Goal: Task Accomplishment & Management: Use online tool/utility

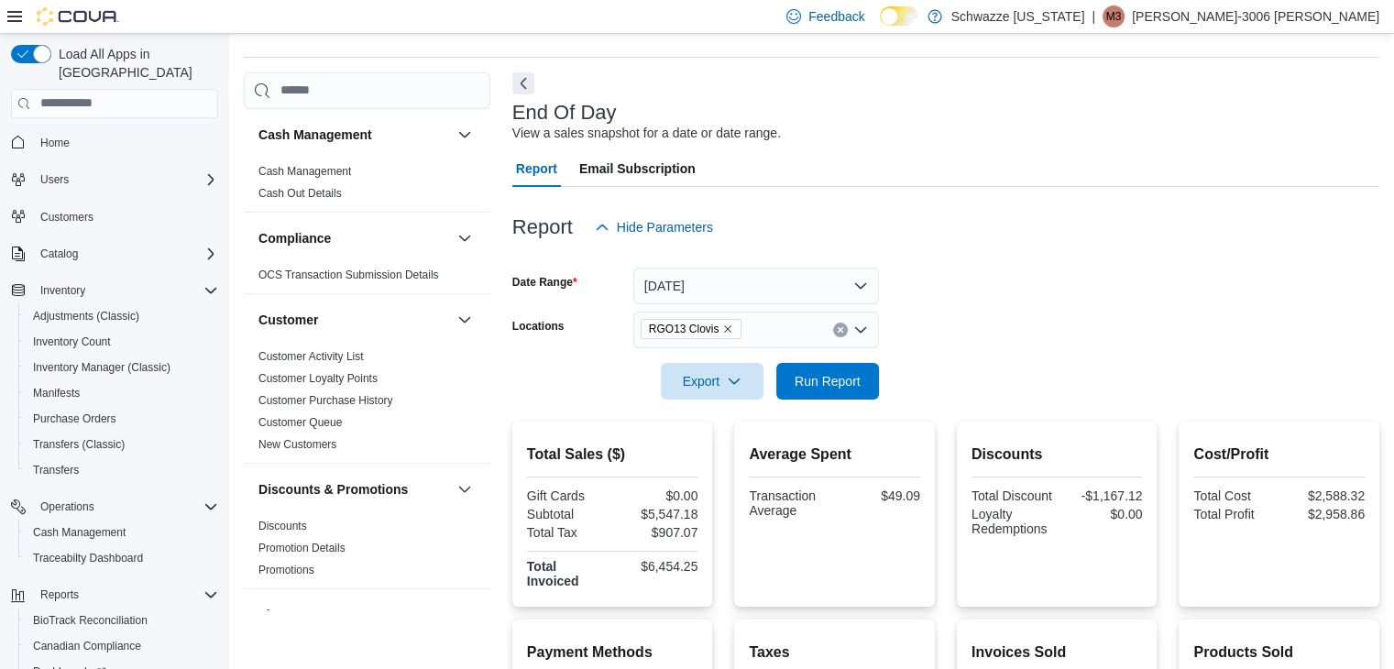
scroll to position [129, 0]
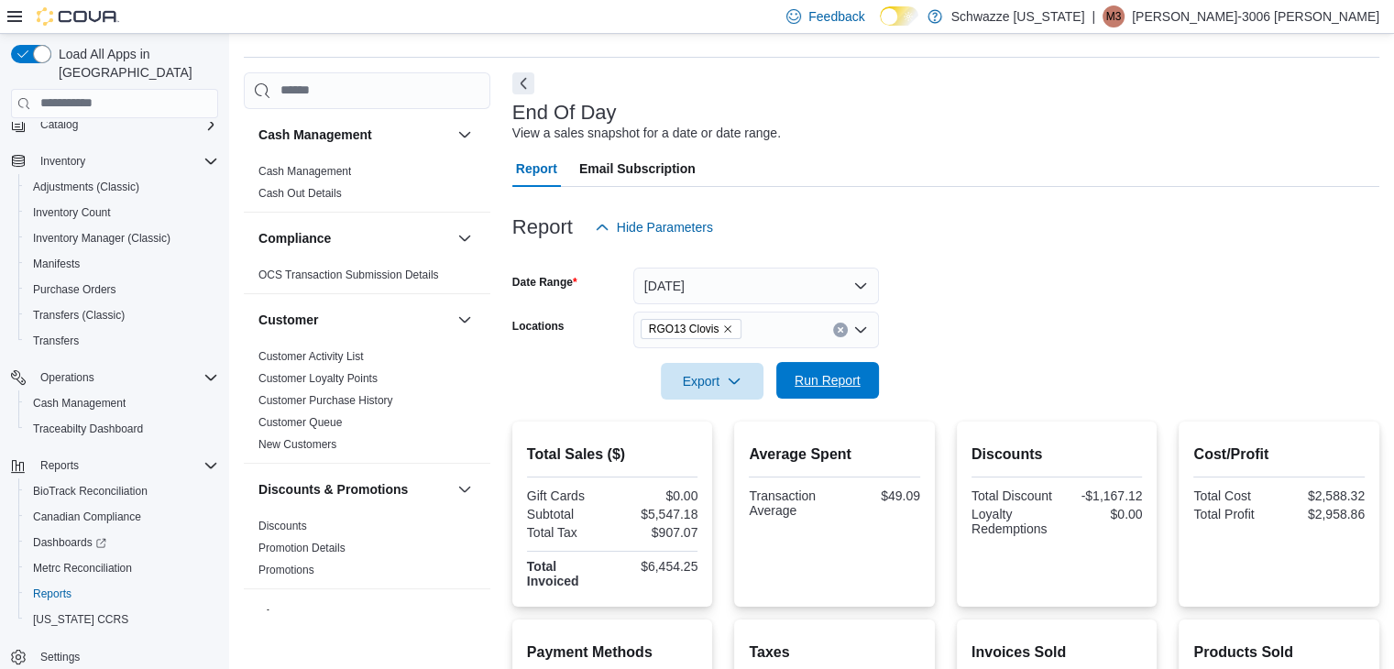
click at [843, 378] on span "Run Report" at bounding box center [828, 380] width 66 height 18
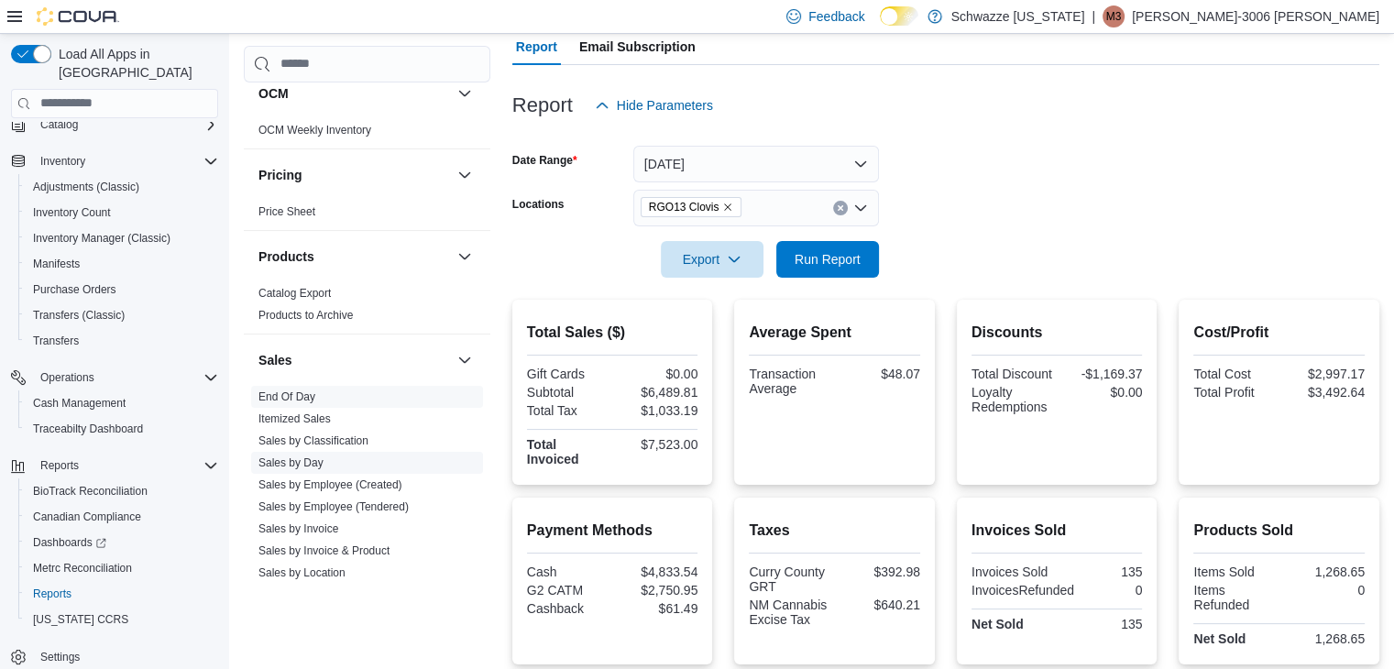
scroll to position [1026, 0]
click at [382, 499] on link "Sales by Employee (Tendered)" at bounding box center [333, 505] width 150 height 13
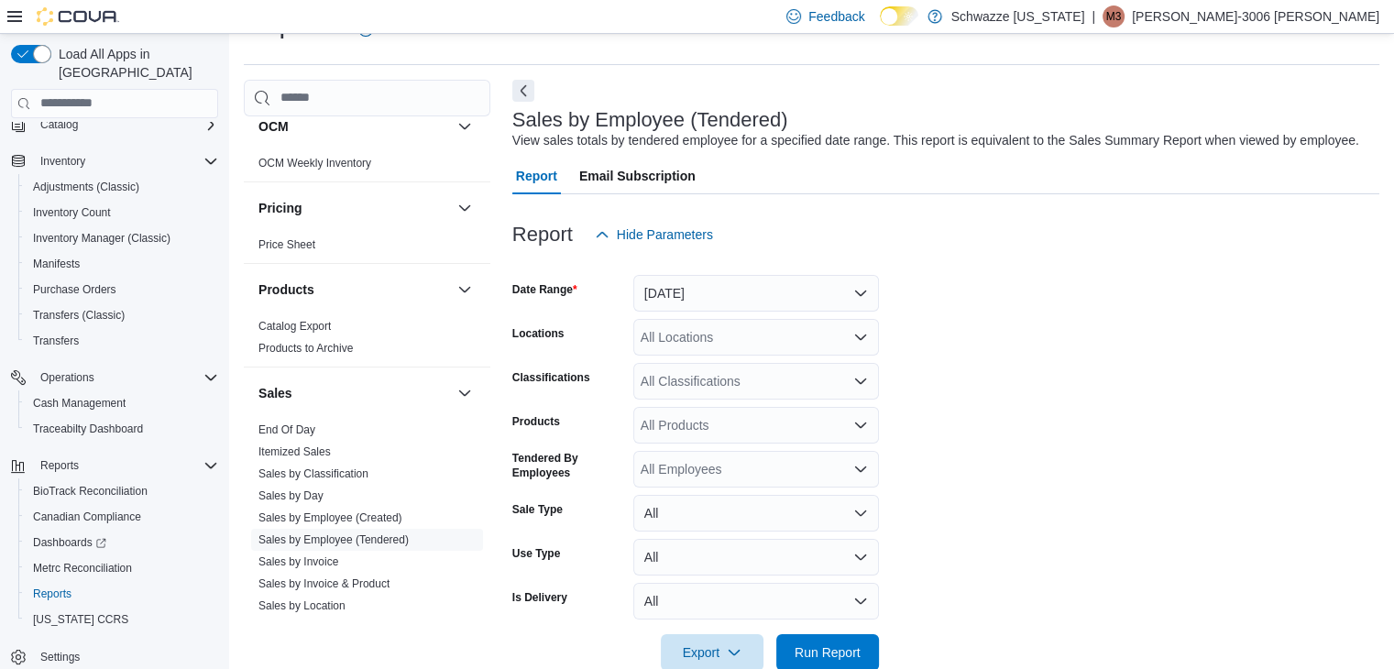
scroll to position [42, 0]
click at [686, 301] on button "Yesterday" at bounding box center [756, 294] width 246 height 37
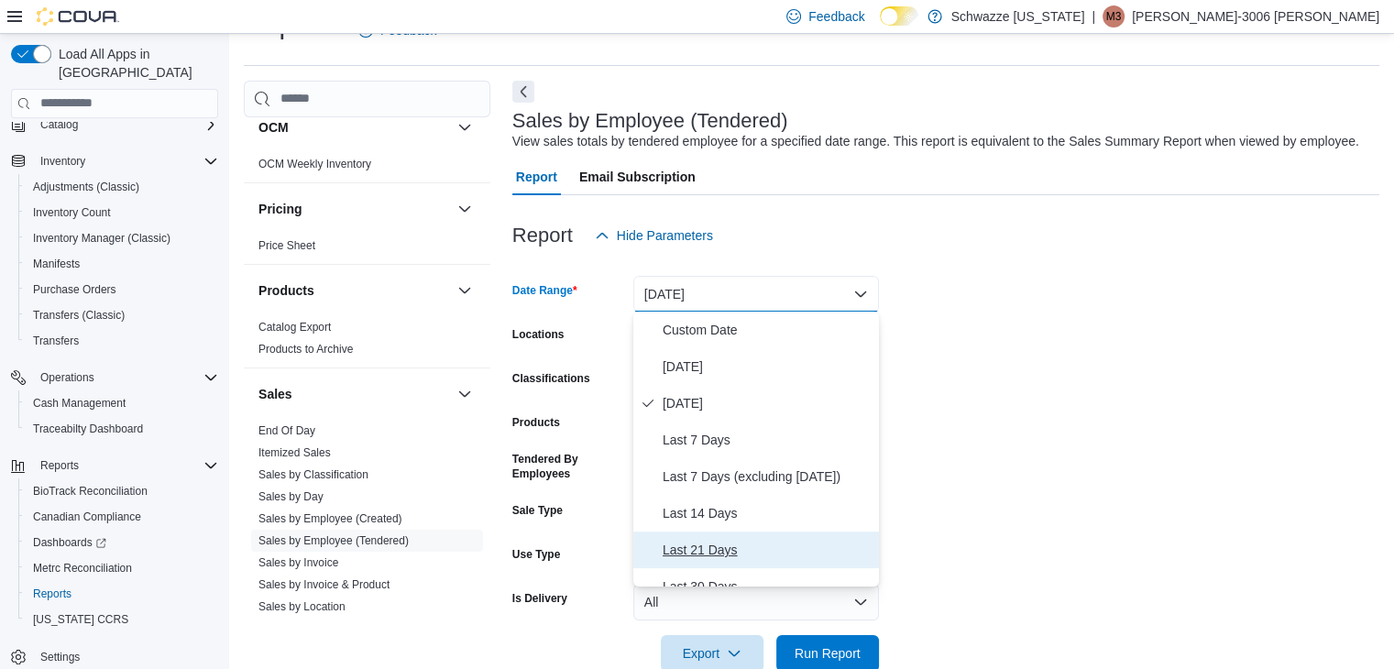
click at [701, 550] on span "Last 21 Days" at bounding box center [767, 550] width 209 height 22
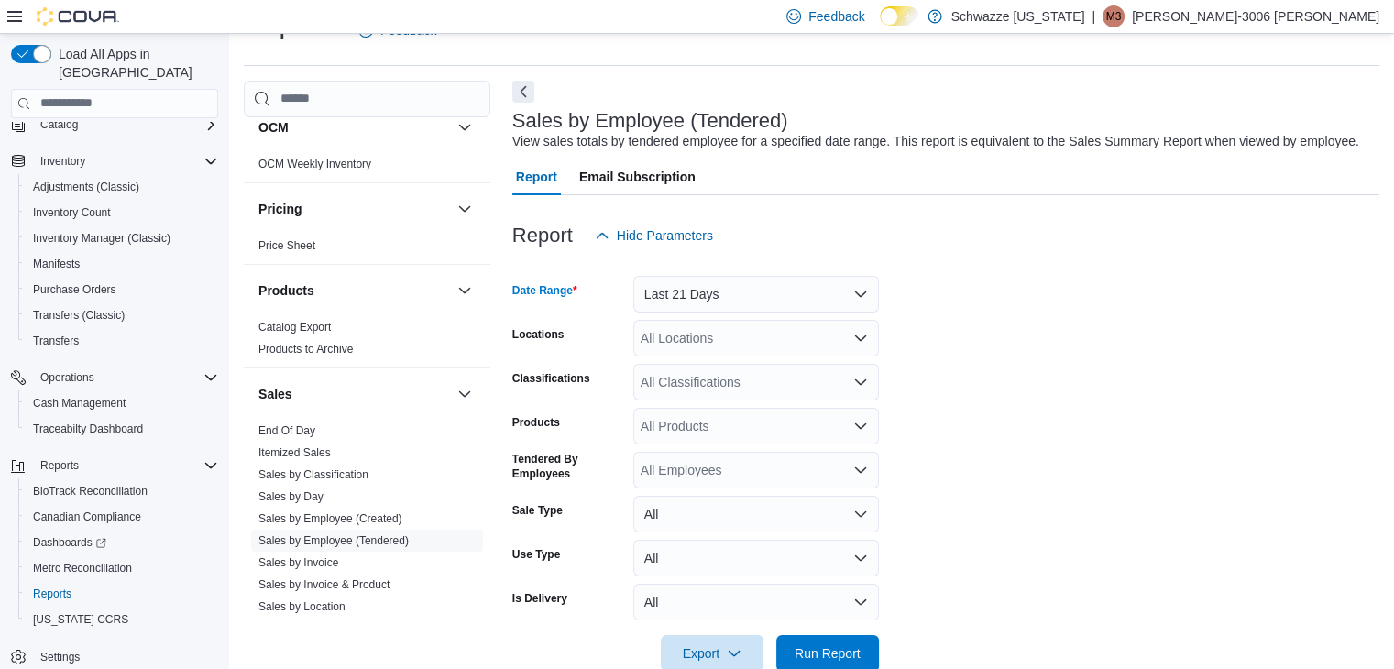
click at [698, 336] on div "All Locations" at bounding box center [756, 338] width 246 height 37
type input "*****"
click at [718, 365] on span "RGO13 Clovis" at bounding box center [732, 368] width 82 height 18
click at [1090, 401] on form "Date Range Last 21 Days Locations RGO13 Clovis Classifications All Classificati…" at bounding box center [945, 463] width 867 height 418
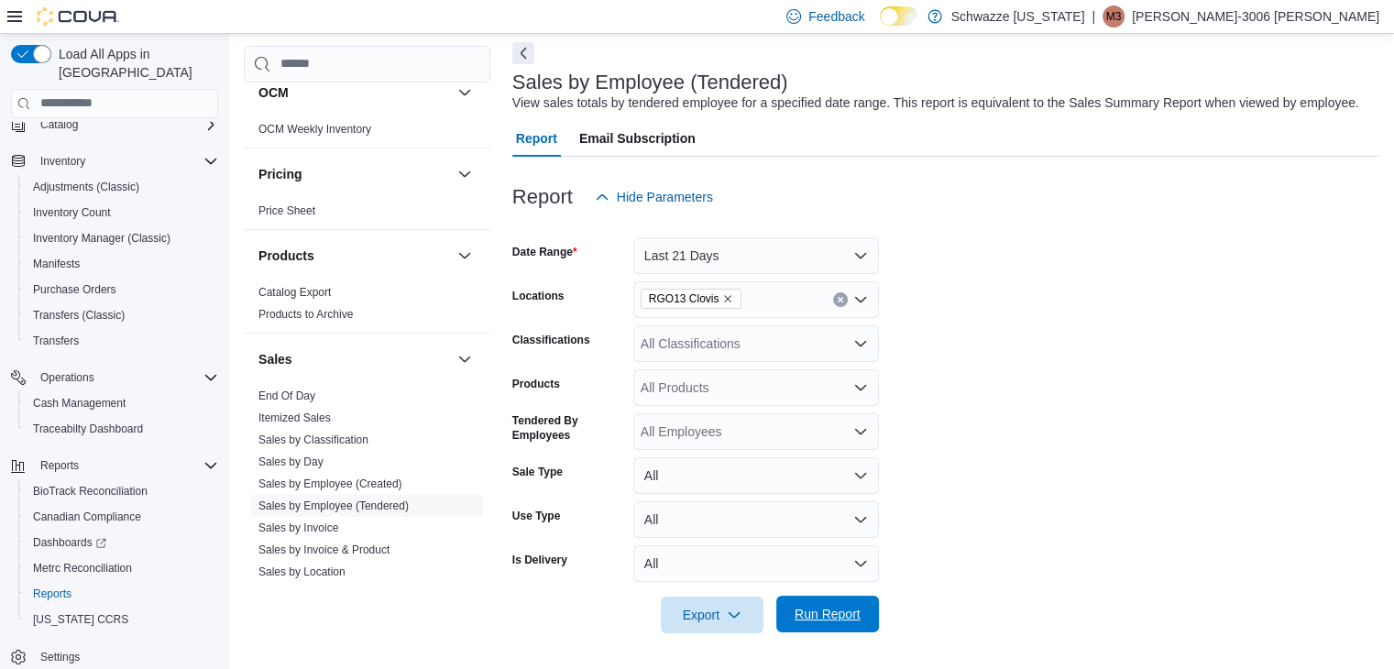
click at [844, 625] on span "Run Report" at bounding box center [827, 614] width 81 height 37
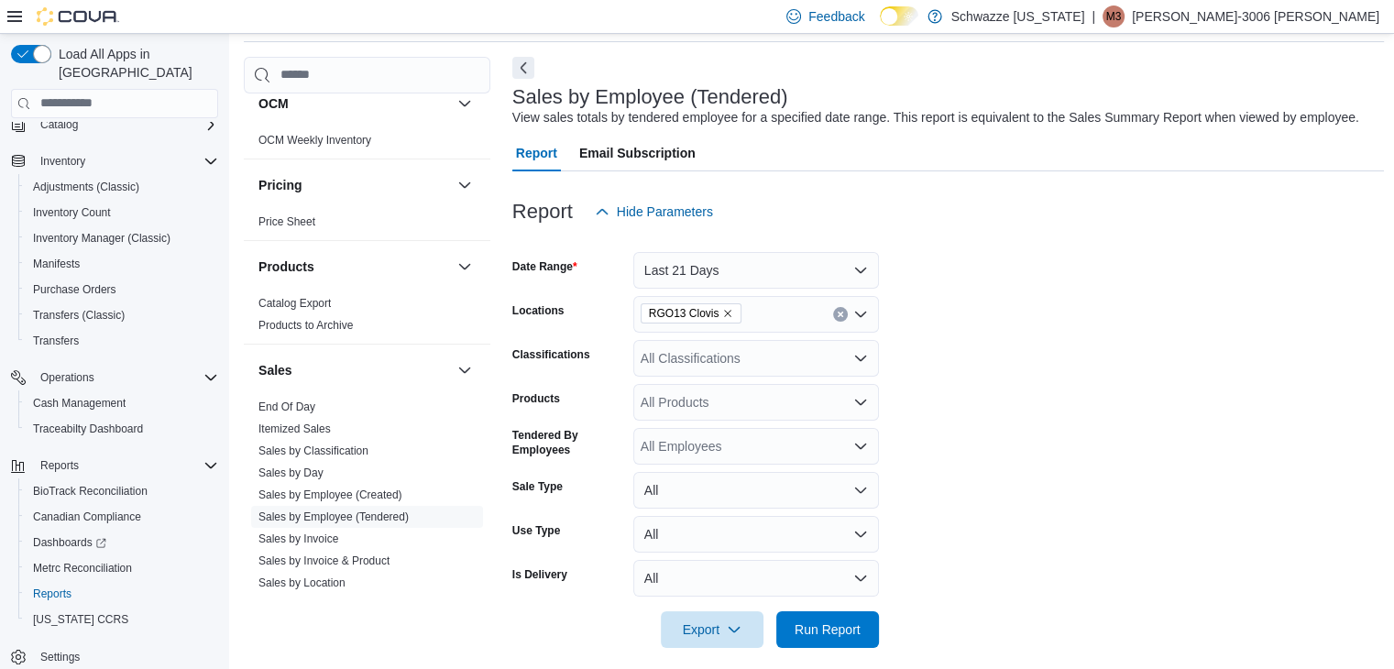
scroll to position [59, 0]
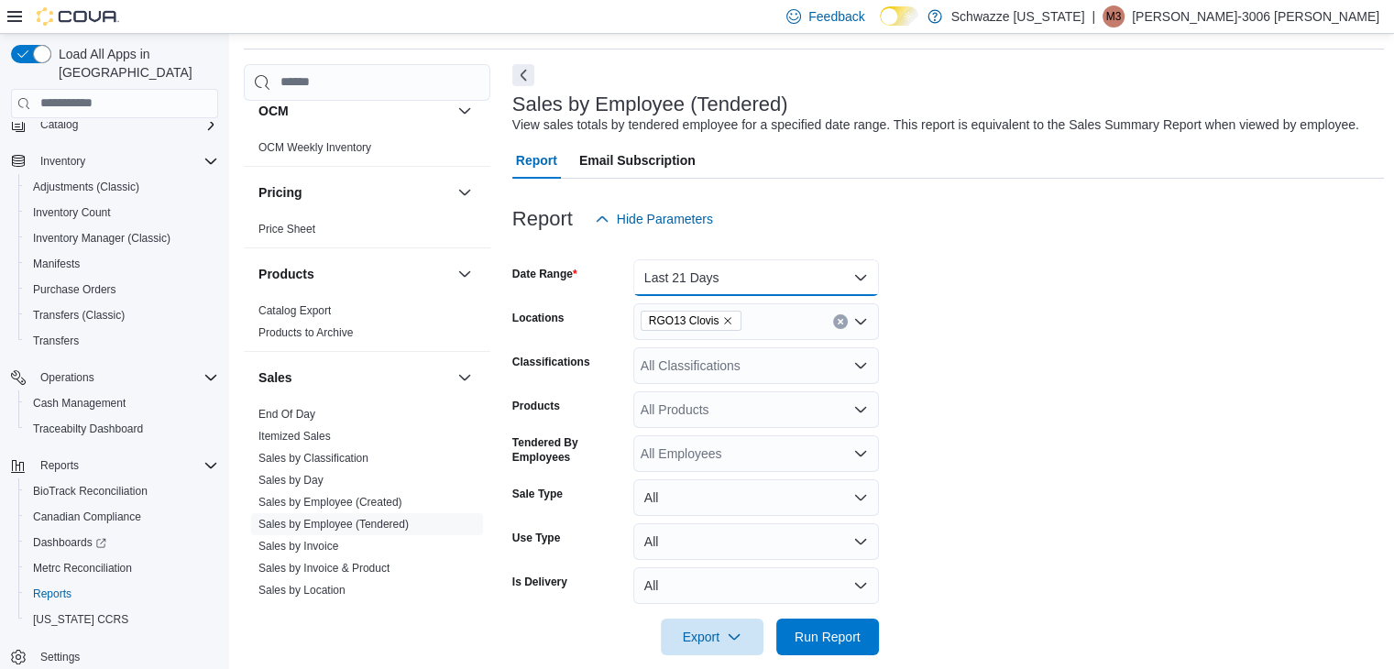
click at [740, 284] on button "Last 21 Days" at bounding box center [756, 277] width 246 height 37
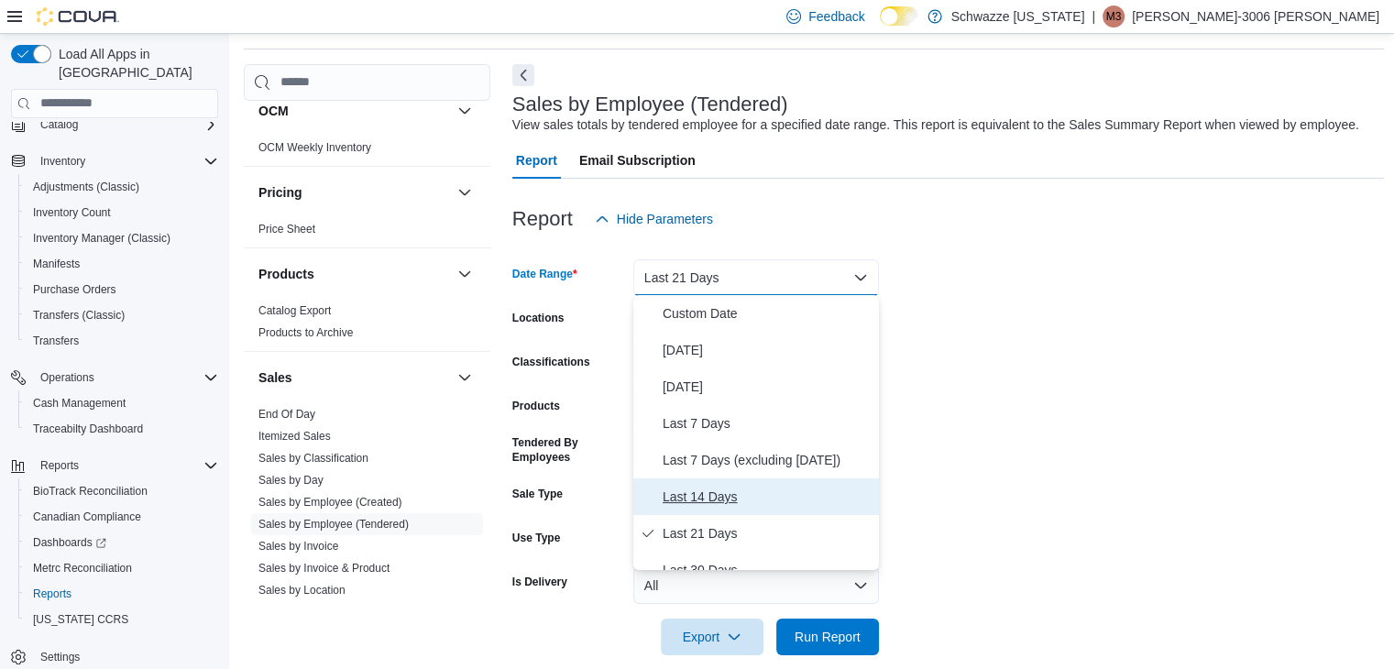
click at [715, 500] on span "Last 14 Days" at bounding box center [767, 497] width 209 height 22
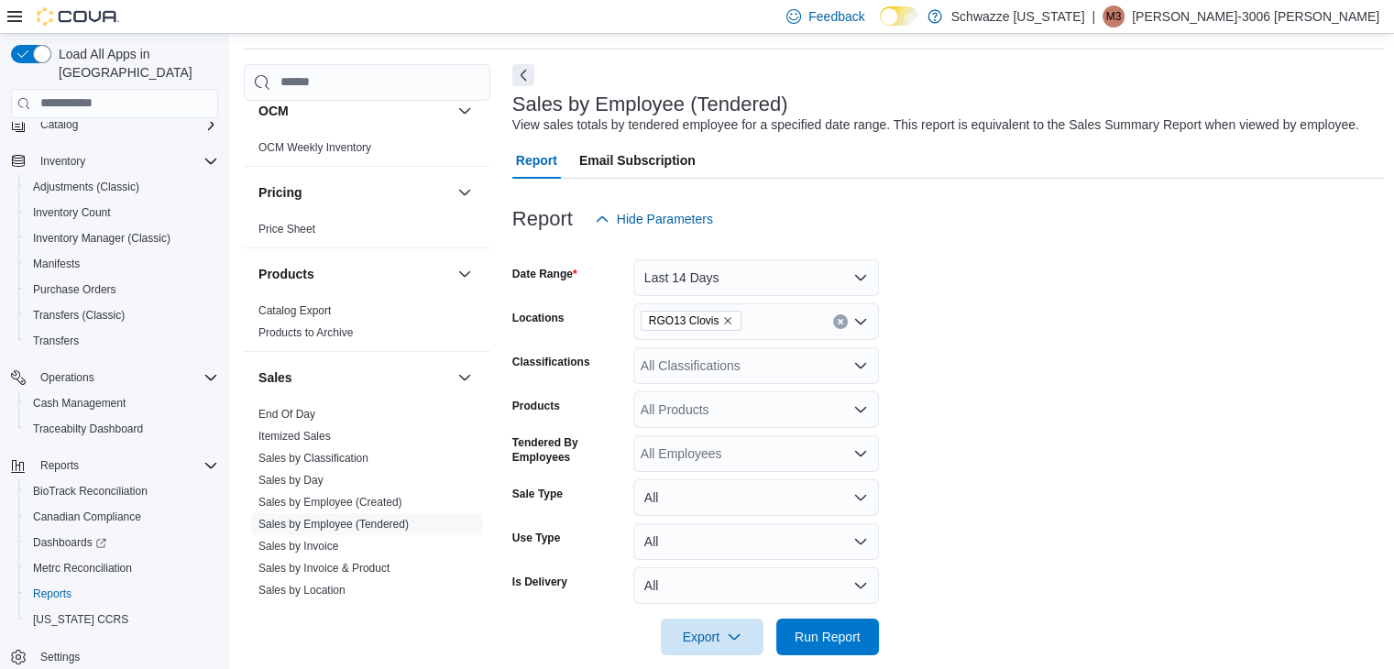
click at [988, 536] on form "Date Range Last 14 Days Locations RGO13 Clovis Classifications All Classificati…" at bounding box center [948, 446] width 872 height 418
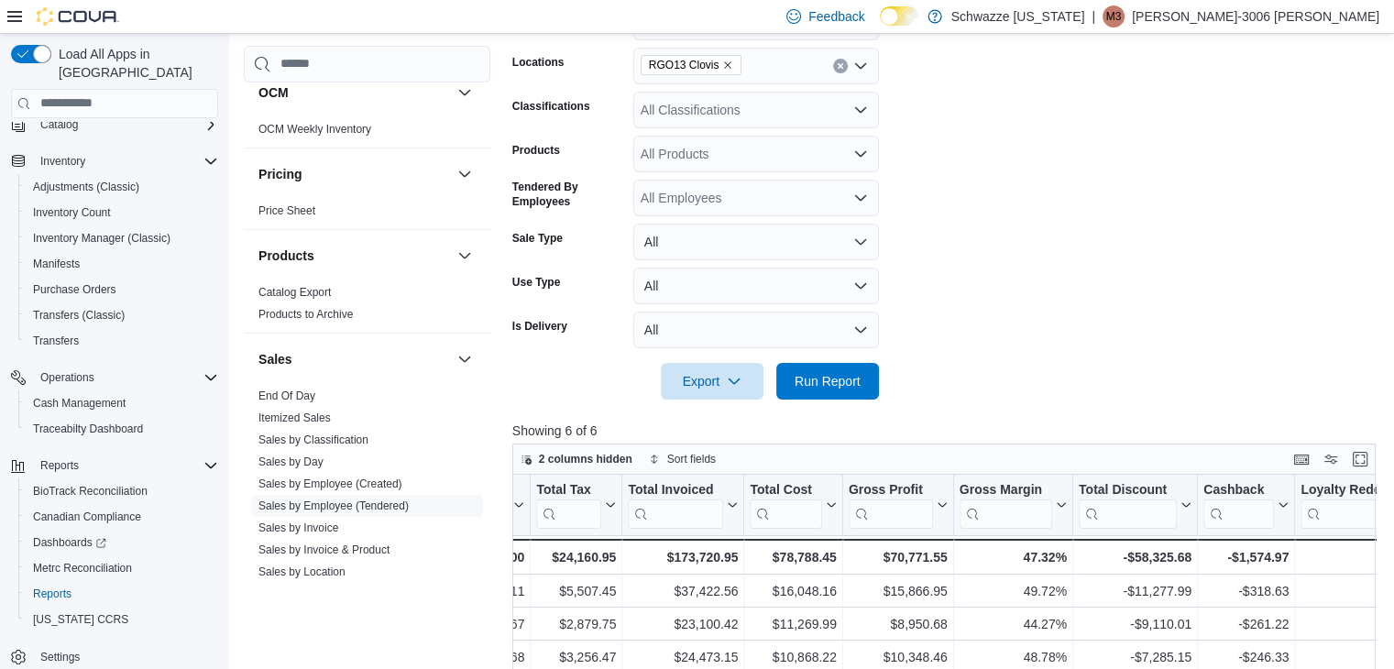
scroll to position [323, 0]
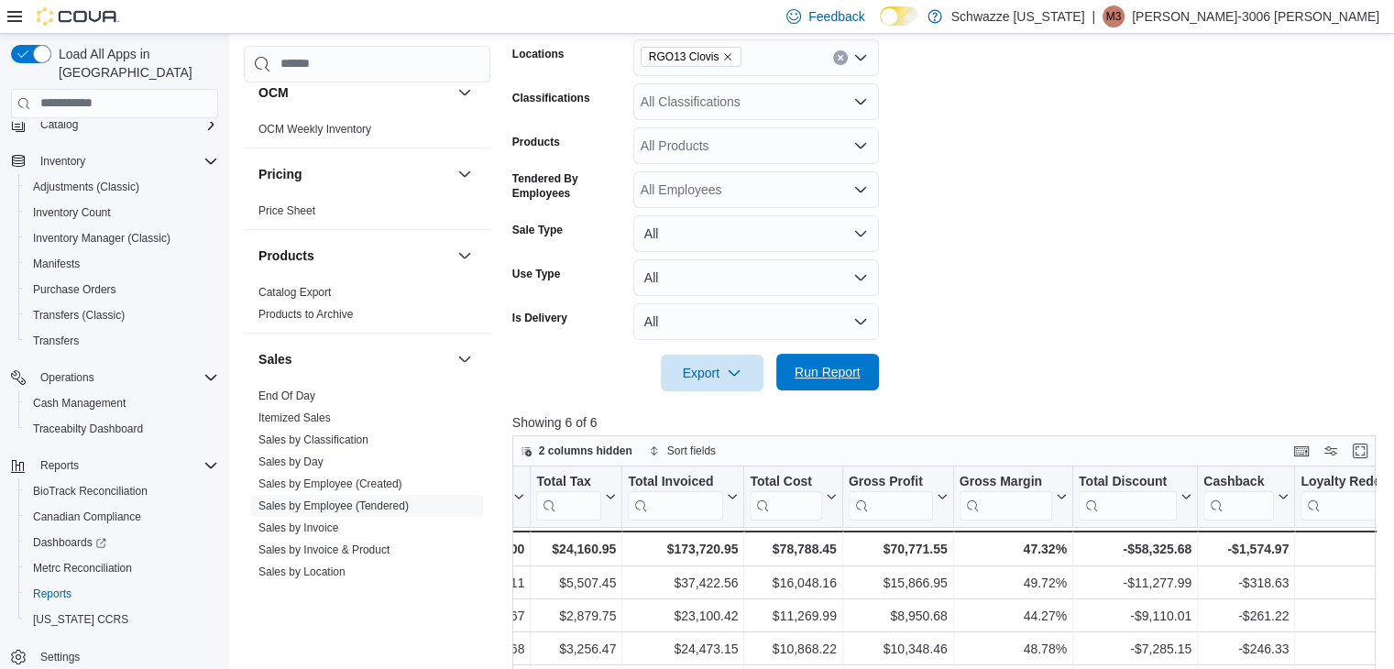
click at [832, 370] on span "Run Report" at bounding box center [828, 372] width 66 height 18
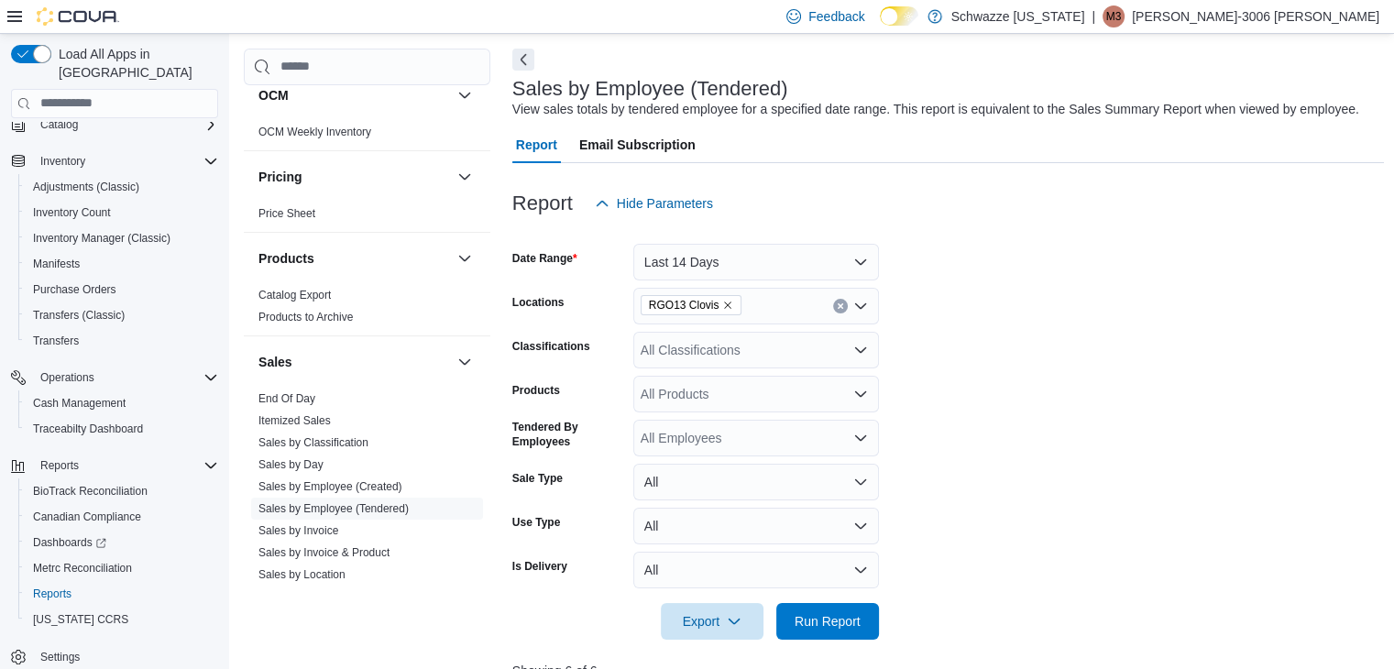
scroll to position [73, 0]
click at [731, 265] on button "Last 14 Days" at bounding box center [756, 263] width 246 height 37
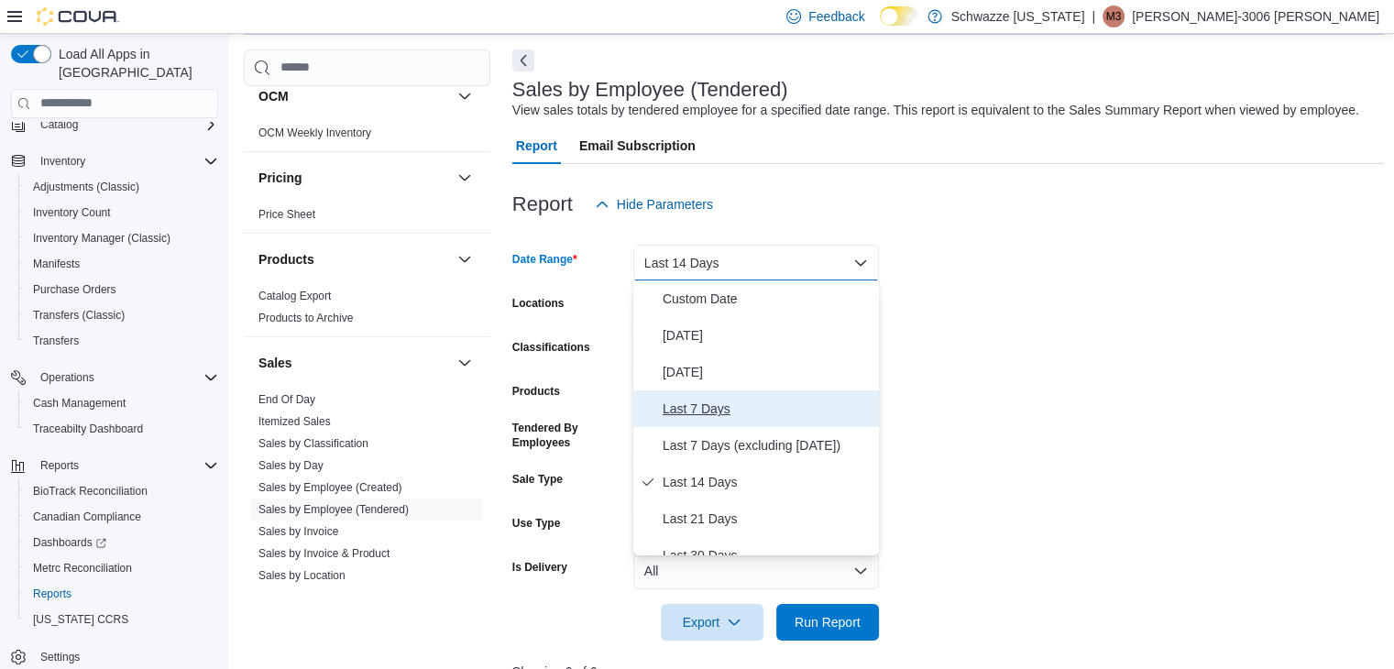
click at [693, 411] on span "Last 7 Days" at bounding box center [767, 409] width 209 height 22
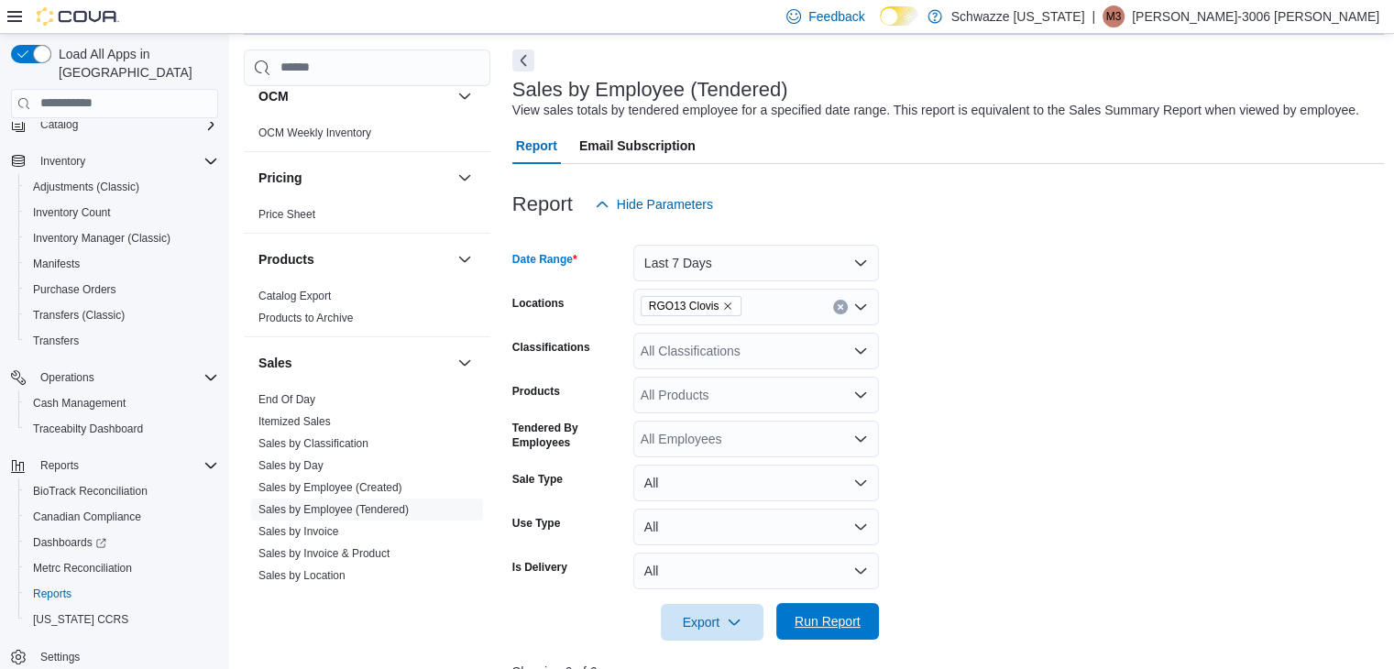
click at [806, 627] on span "Run Report" at bounding box center [828, 621] width 66 height 18
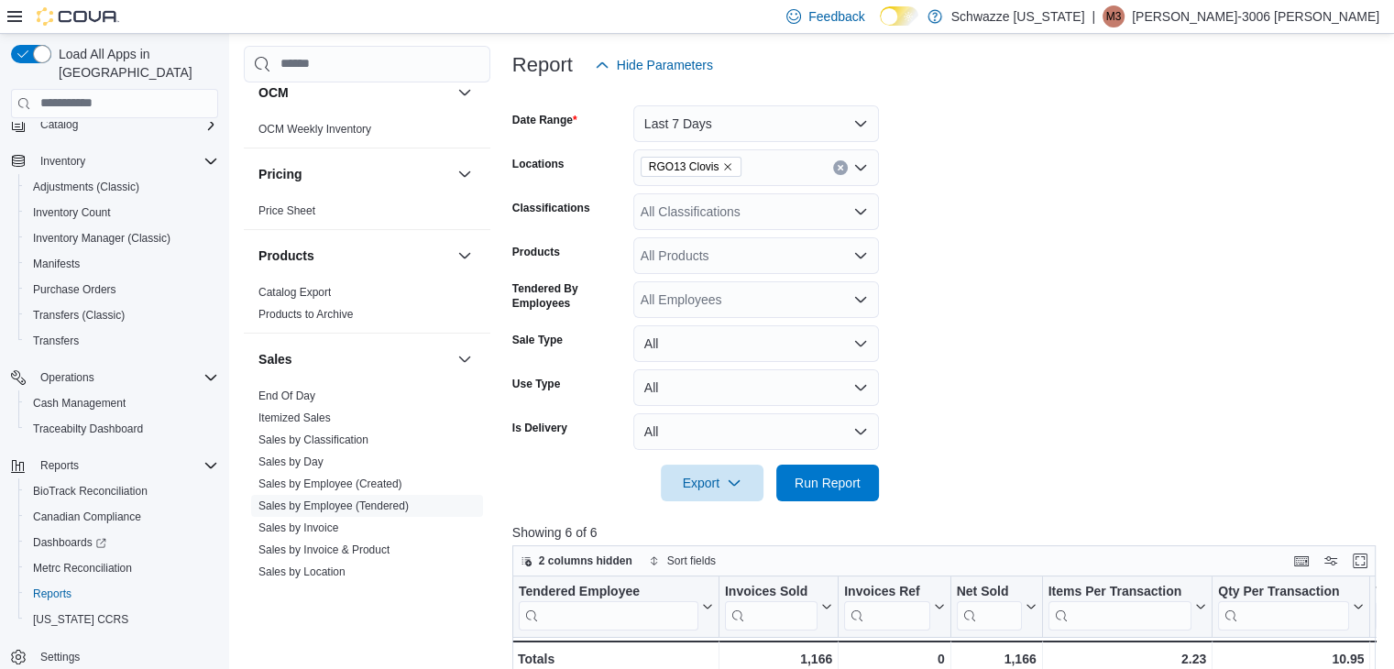
scroll to position [192, 0]
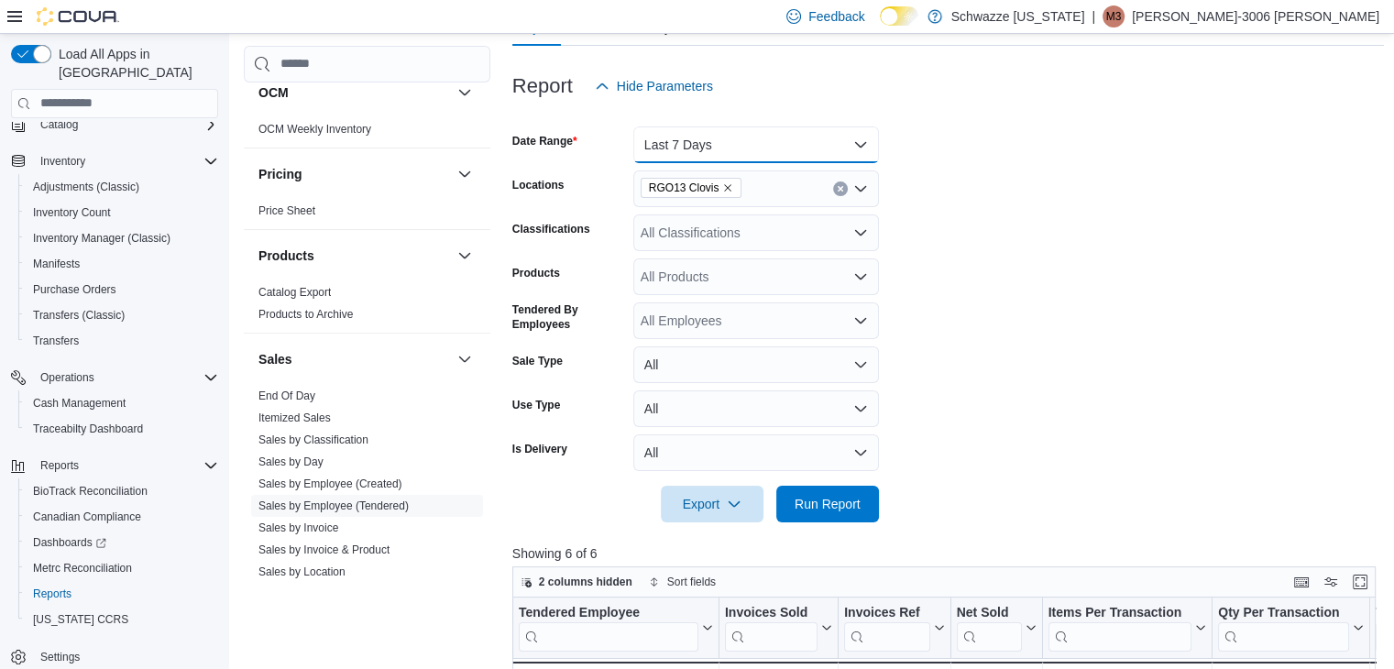
click at [728, 148] on button "Last 7 Days" at bounding box center [756, 144] width 246 height 37
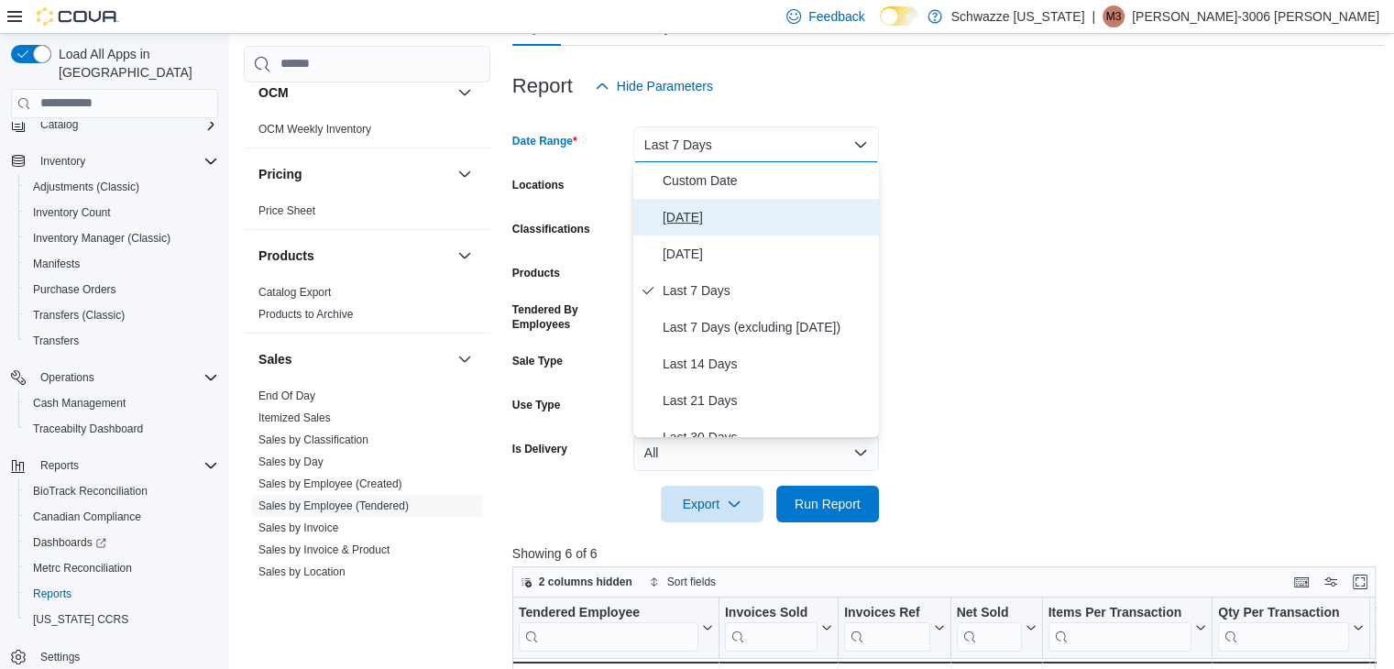
click at [691, 206] on span "[DATE]" at bounding box center [767, 217] width 209 height 22
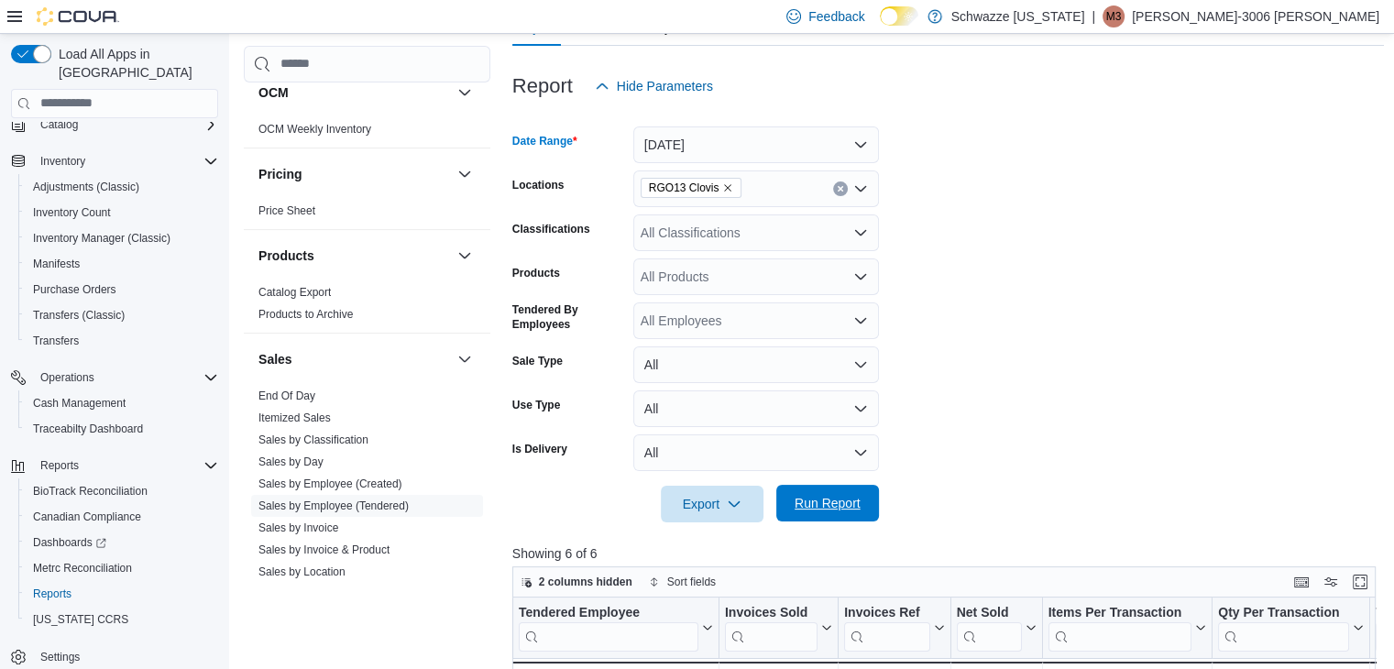
click at [838, 497] on span "Run Report" at bounding box center [828, 503] width 66 height 18
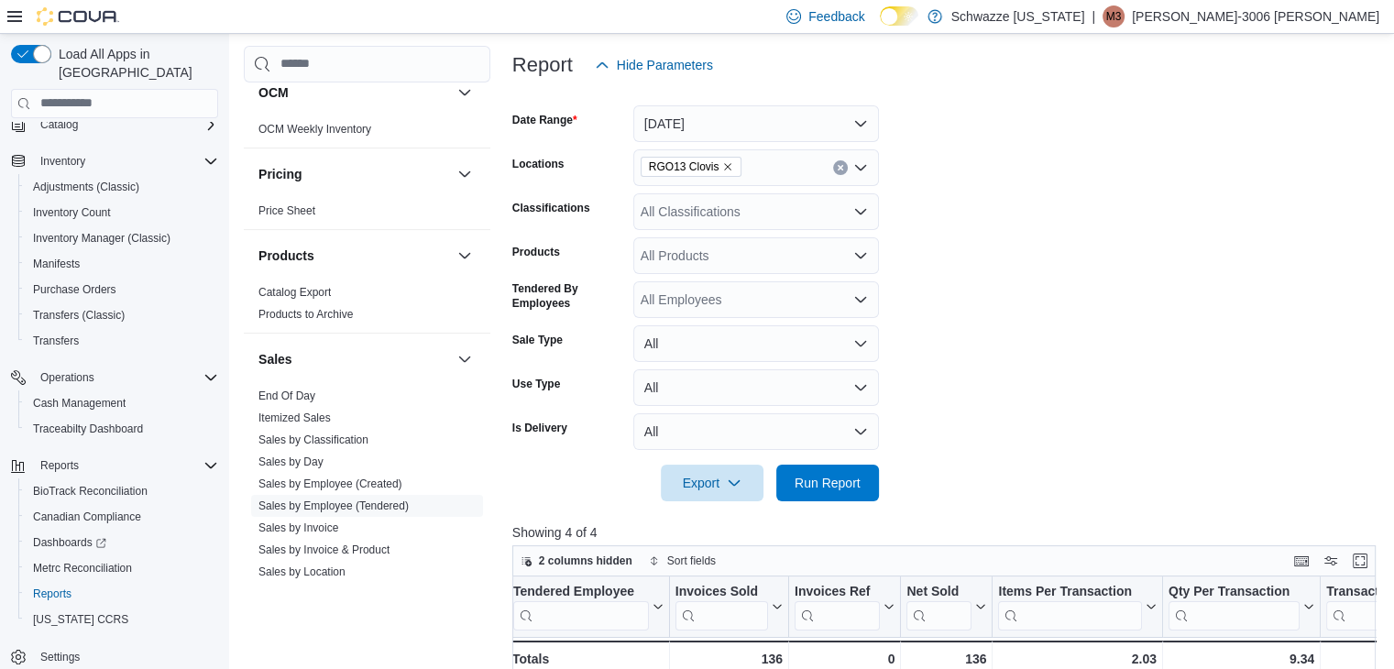
scroll to position [210, 0]
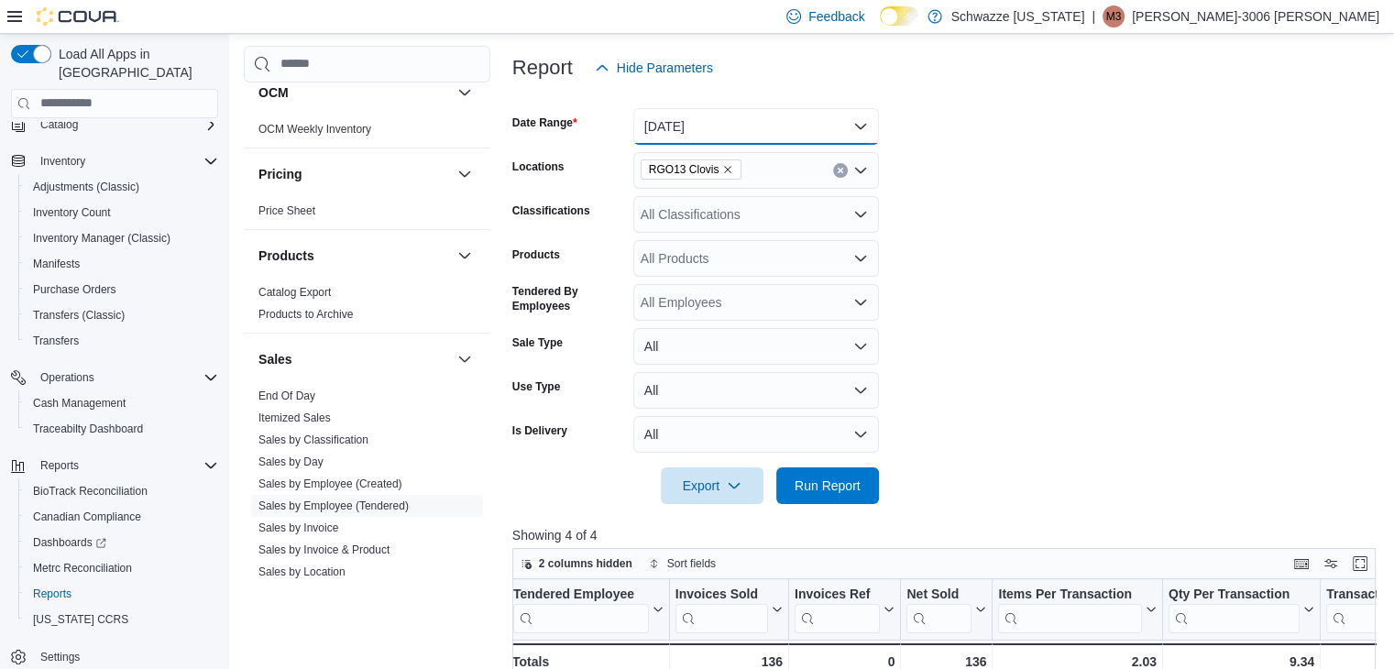
click at [677, 126] on button "[DATE]" at bounding box center [756, 126] width 246 height 37
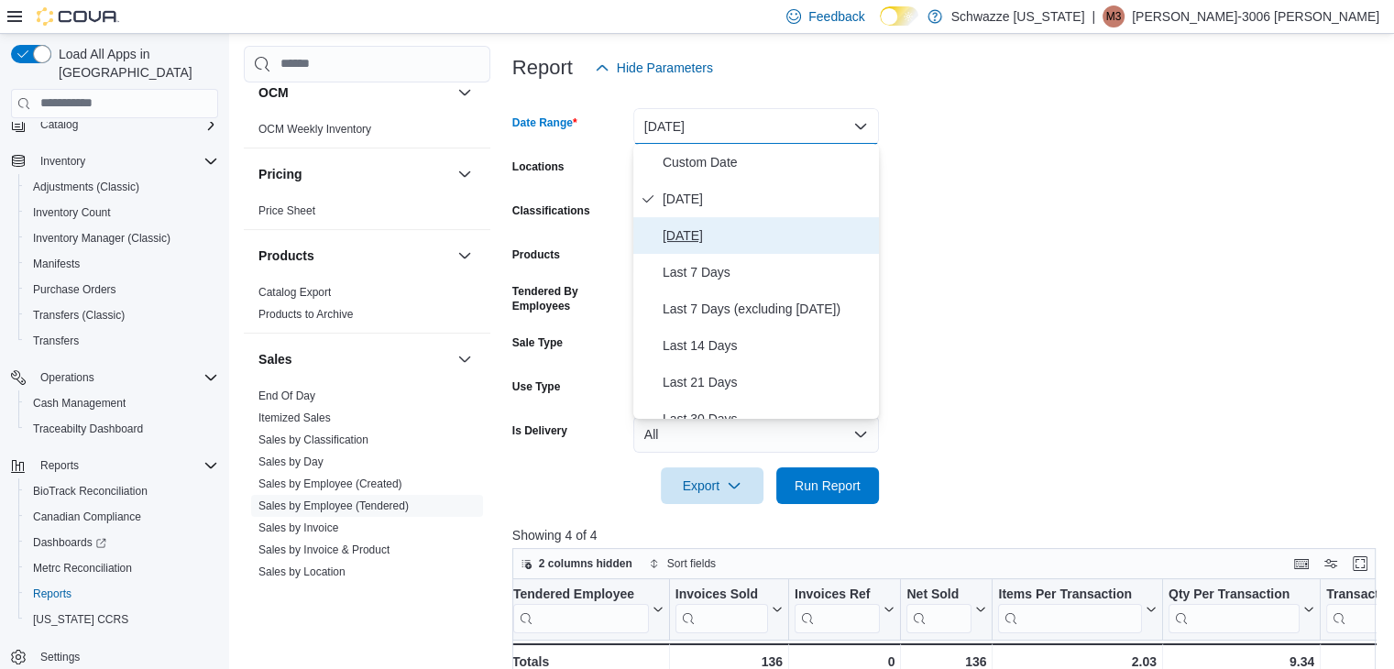
click at [685, 227] on span "Yesterday" at bounding box center [767, 236] width 209 height 22
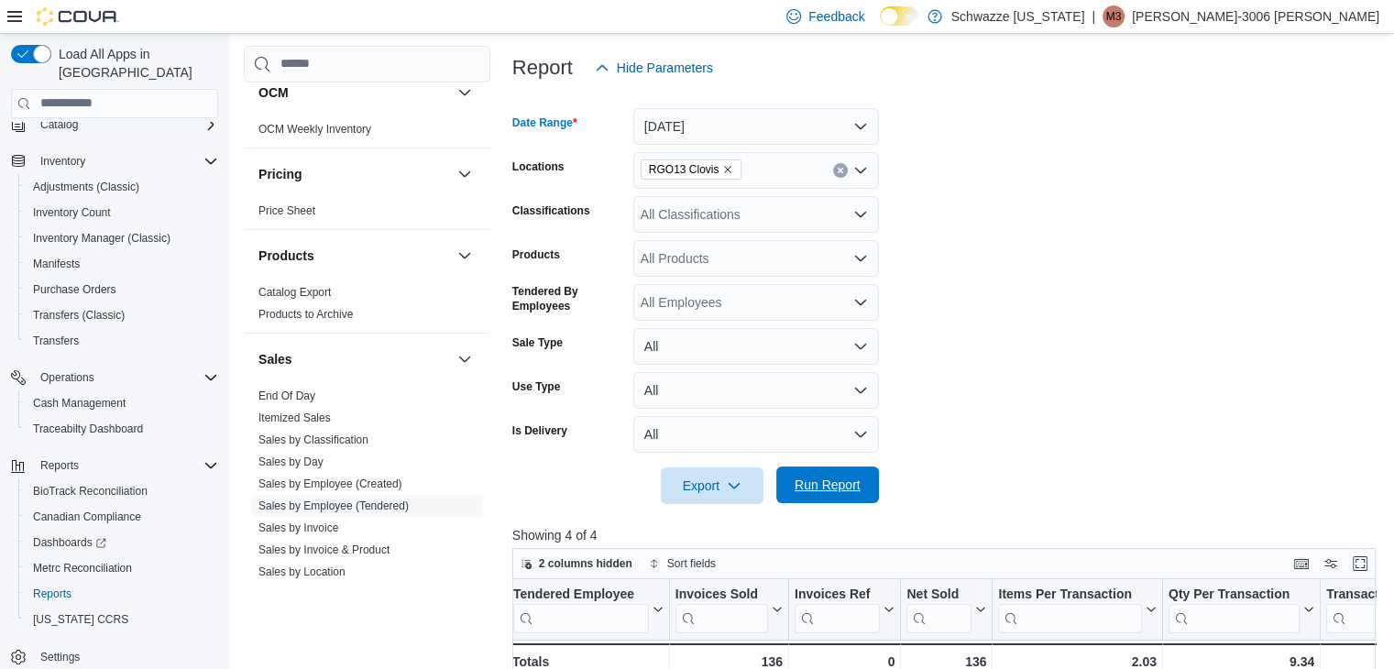
click at [822, 488] on span "Run Report" at bounding box center [828, 485] width 66 height 18
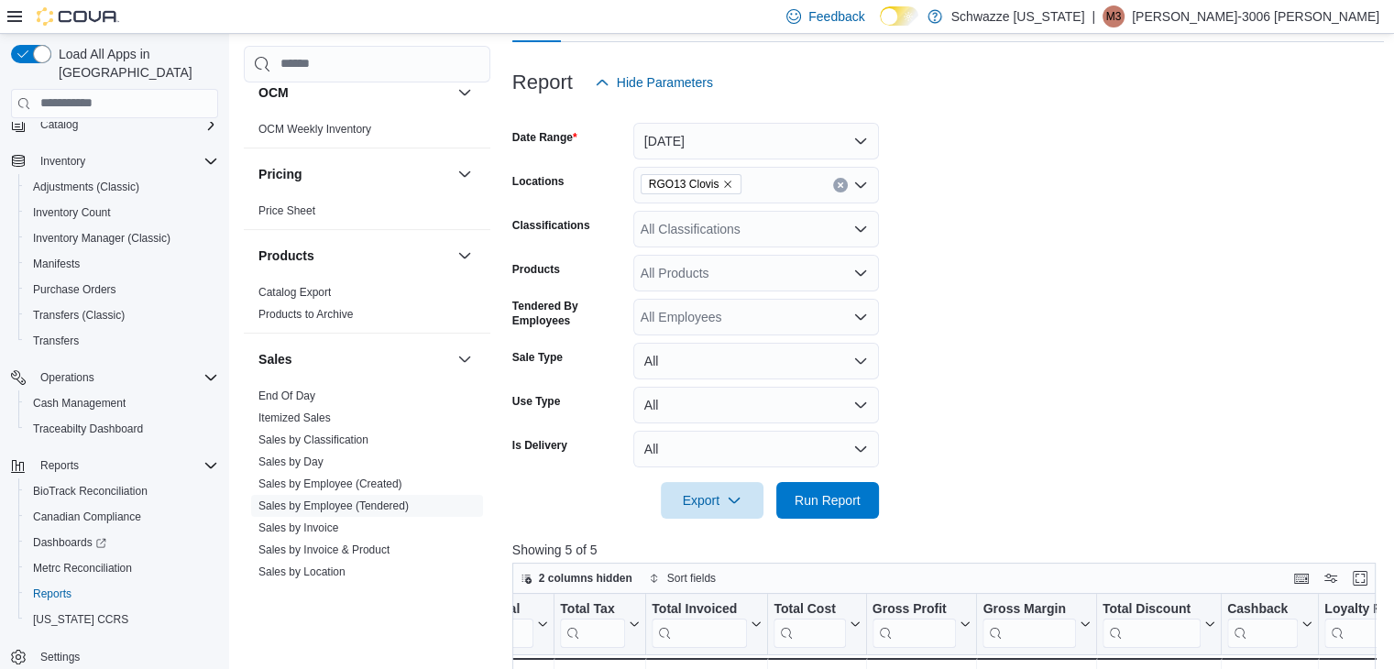
scroll to position [182, 0]
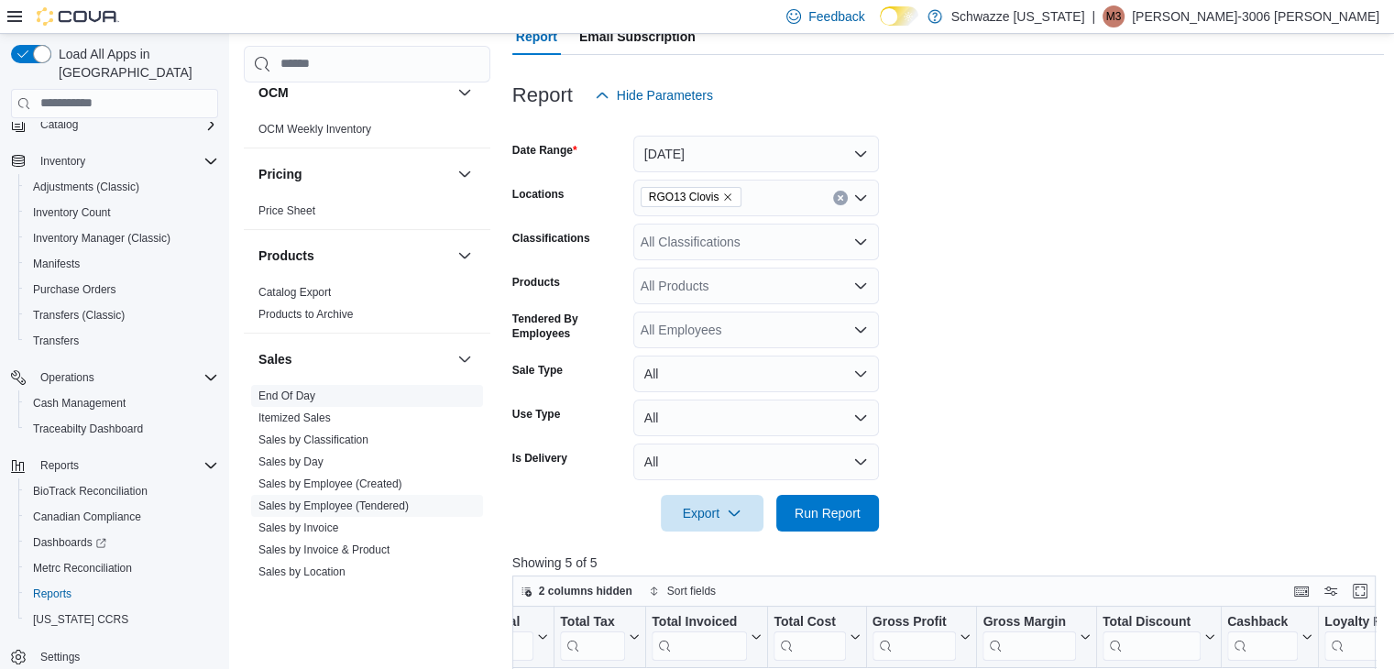
click at [278, 389] on link "End Of Day" at bounding box center [286, 395] width 57 height 13
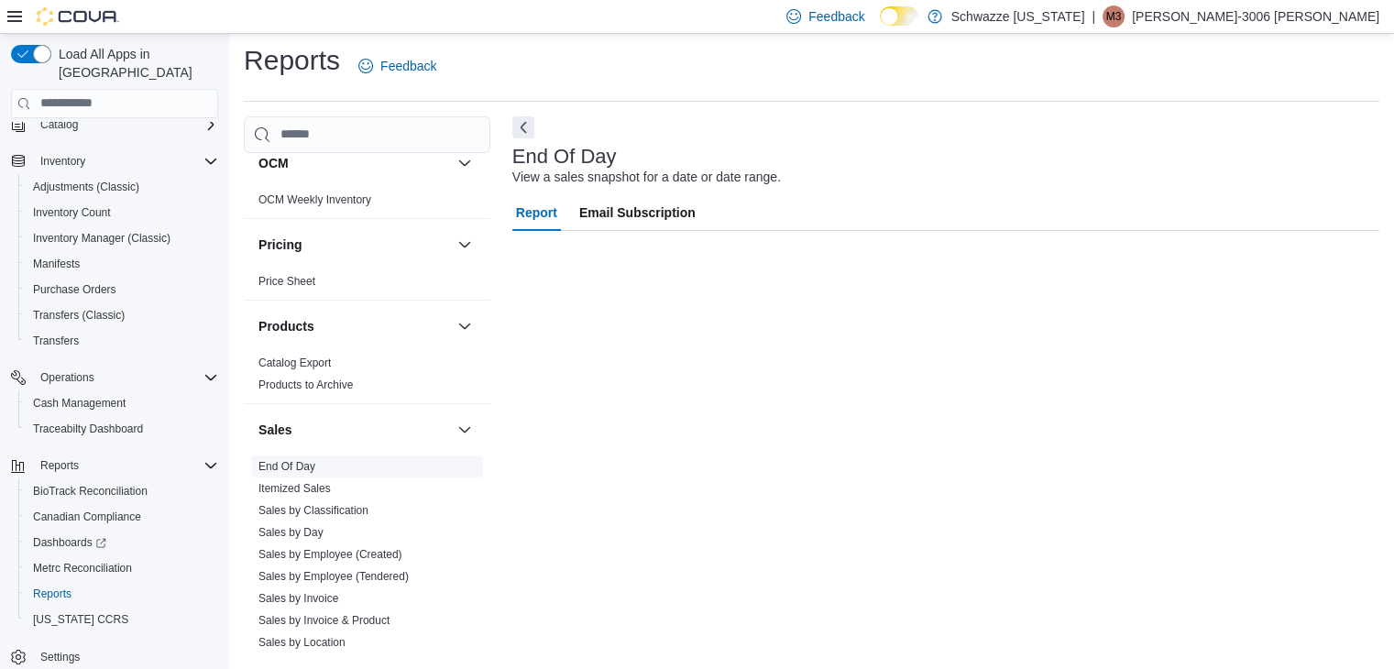
scroll to position [6, 0]
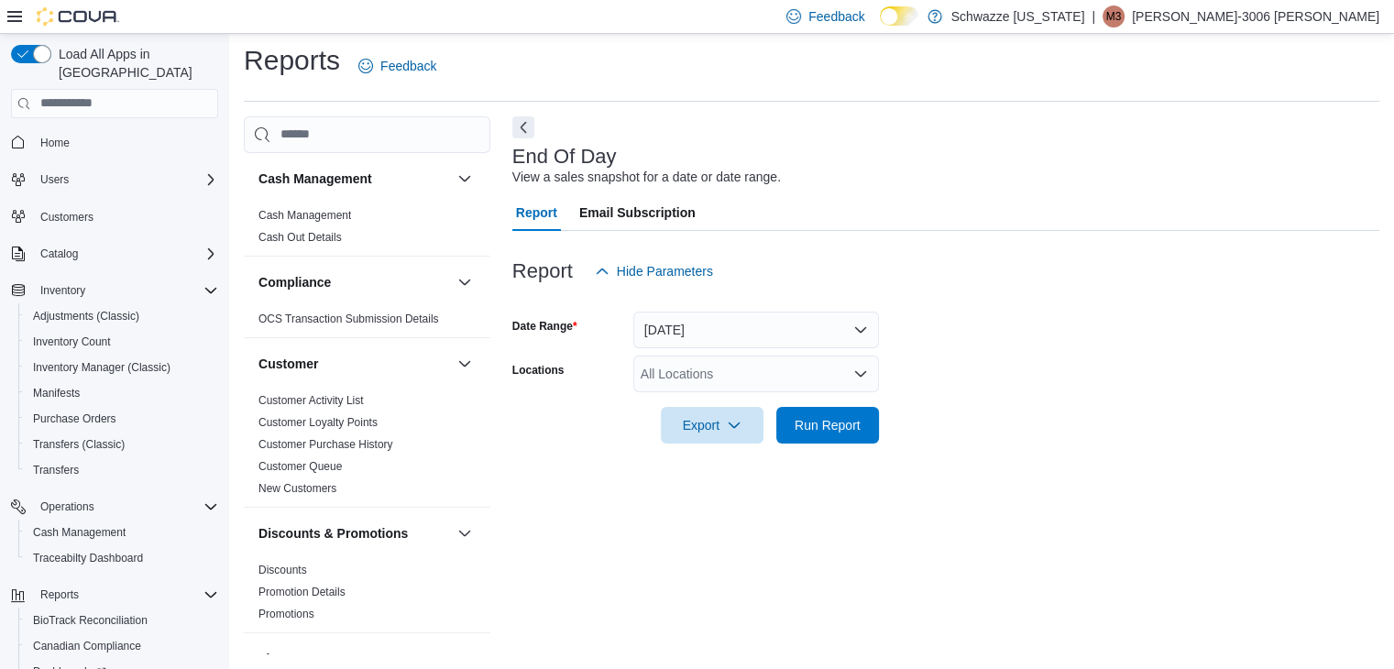
scroll to position [129, 0]
